Goal: Information Seeking & Learning: Find specific fact

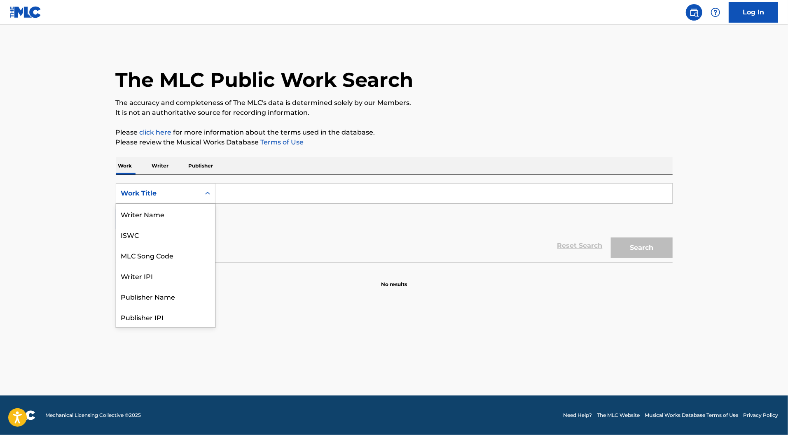
click at [203, 198] on icon "Search Form" at bounding box center [207, 193] width 8 height 8
click at [149, 175] on p "Writer" at bounding box center [160, 165] width 22 height 17
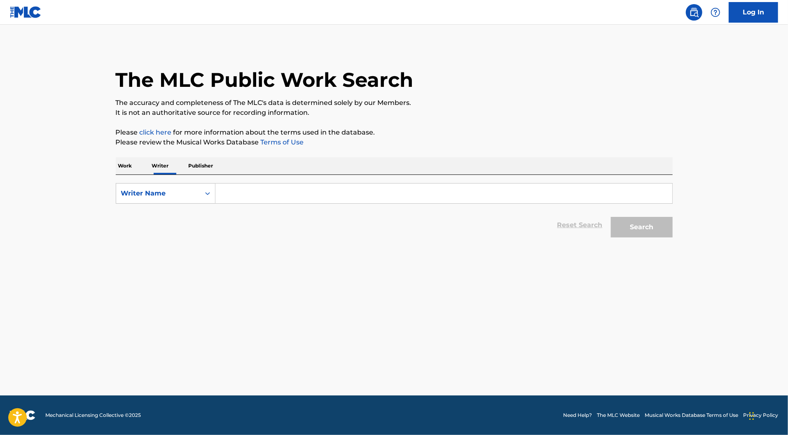
click at [196, 201] on div "SearchWithCriteriaa4c7991b-b2c1-46cc-a4b6-12c237198e31 Writer Name Reset Search…" at bounding box center [394, 208] width 557 height 67
click at [215, 203] on input "Search Form" at bounding box center [443, 194] width 457 height 20
type input "[PERSON_NAME]"
click at [672, 238] on button "Search" at bounding box center [642, 227] width 62 height 21
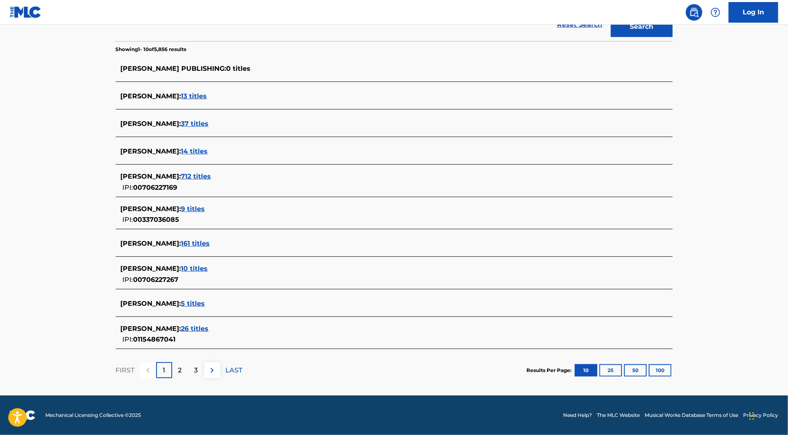
scroll to position [289, 0]
click at [172, 362] on div "2" at bounding box center [180, 370] width 16 height 16
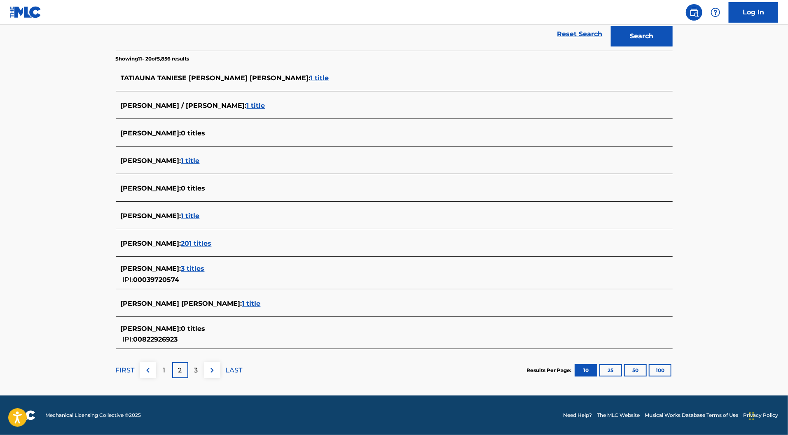
scroll to position [285, 0]
click at [188, 363] on div "3" at bounding box center [196, 370] width 16 height 16
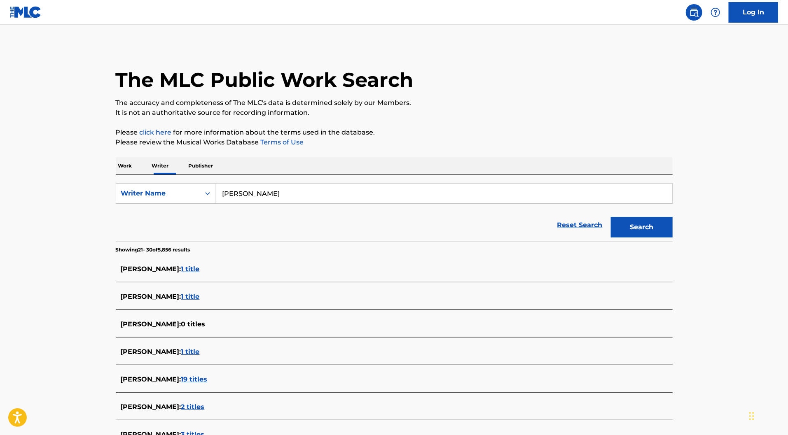
scroll to position [0, 0]
click at [186, 175] on p "Publisher" at bounding box center [201, 165] width 30 height 17
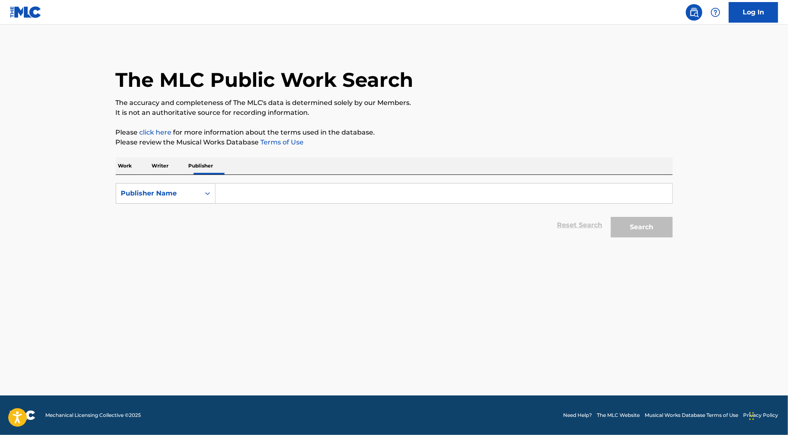
click at [330, 203] on input "Search Form" at bounding box center [443, 194] width 457 height 20
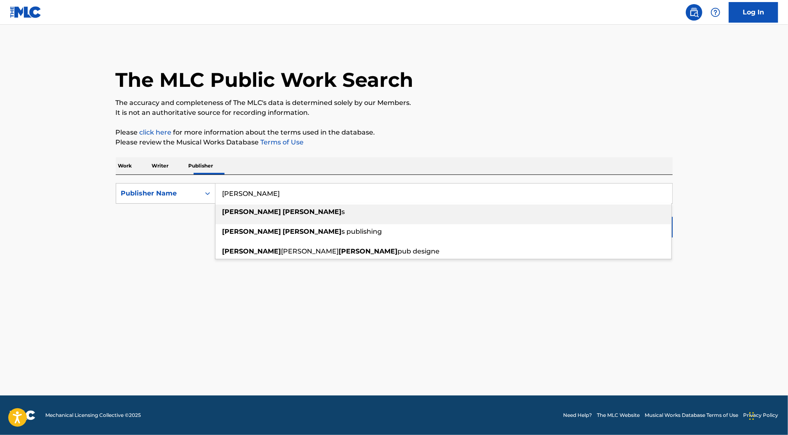
type input "[PERSON_NAME]"
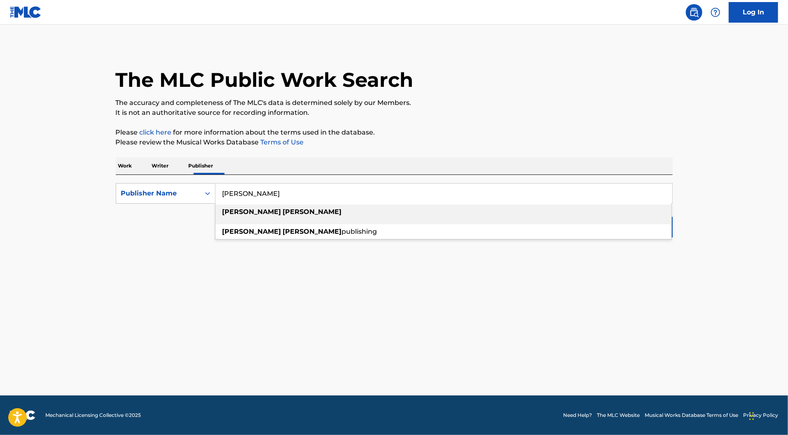
click at [345, 219] on div "[PERSON_NAME]" at bounding box center [443, 212] width 456 height 15
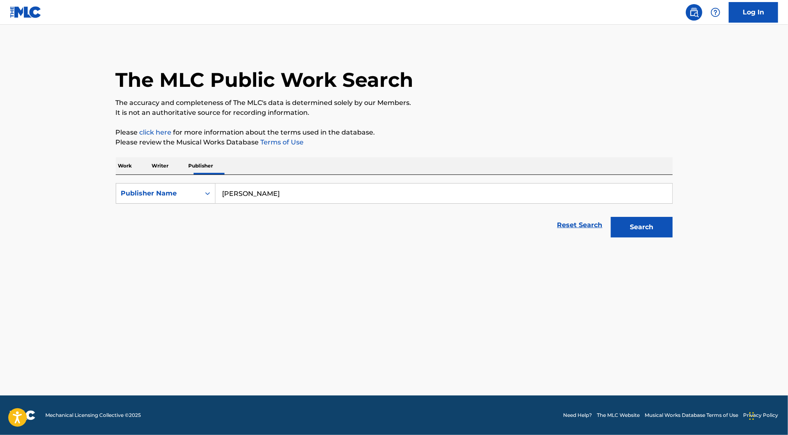
drag, startPoint x: 539, startPoint y: 236, endPoint x: 677, endPoint y: 244, distance: 137.7
click at [672, 242] on div "Search" at bounding box center [640, 225] width 66 height 33
click at [672, 238] on button "Search" at bounding box center [642, 227] width 62 height 21
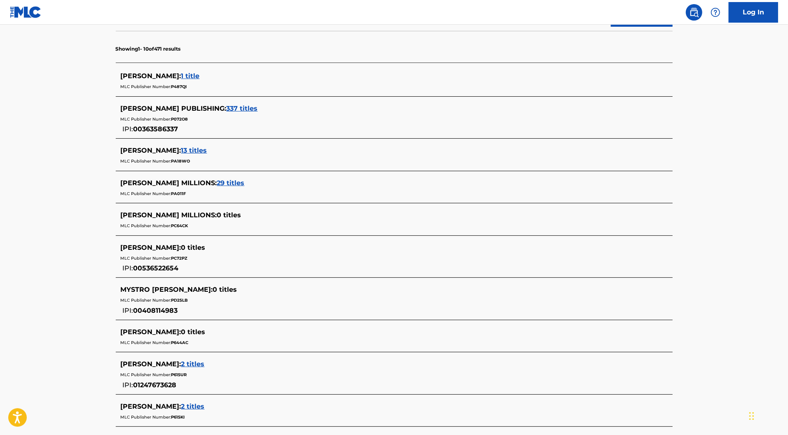
scroll to position [213, 0]
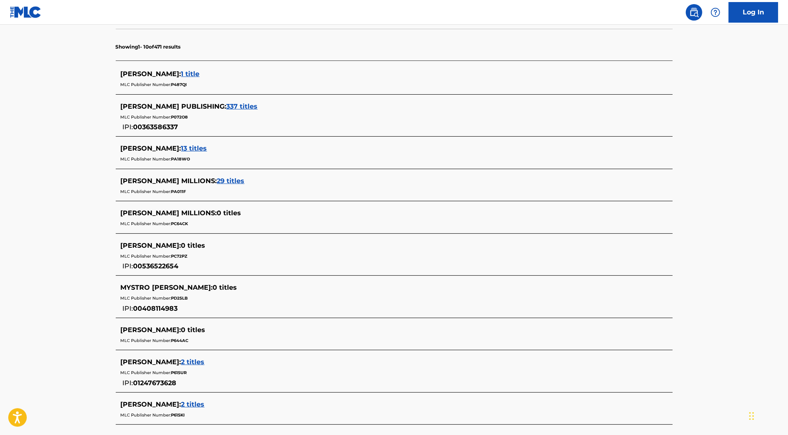
click at [226, 110] on span "337 titles" at bounding box center [241, 107] width 31 height 8
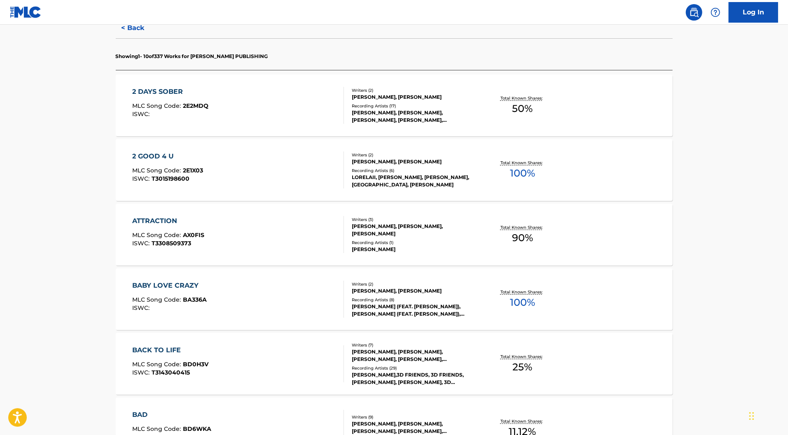
scroll to position [233, 0]
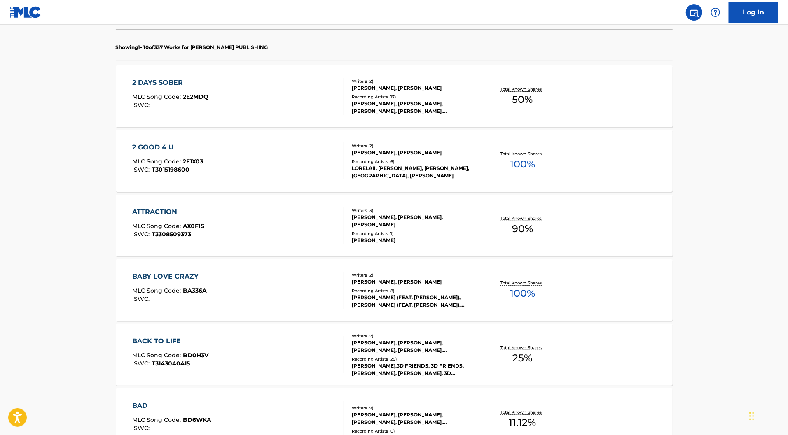
click at [511, 109] on div "Total Known Shares: 50 %" at bounding box center [522, 96] width 93 height 25
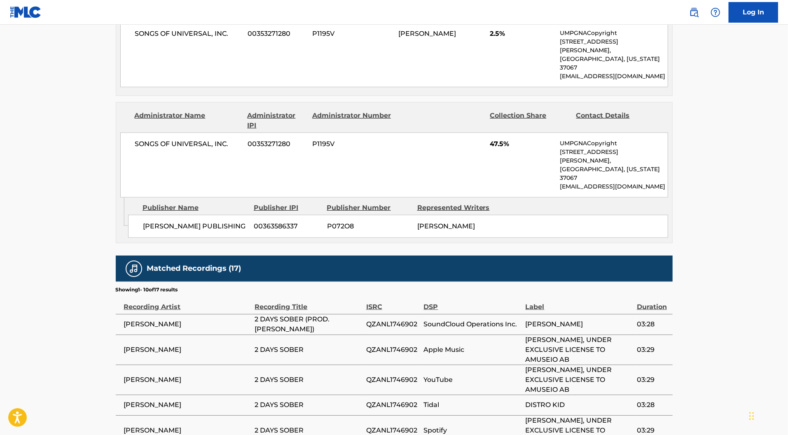
scroll to position [417, 0]
